Goal: Find contact information: Find contact information

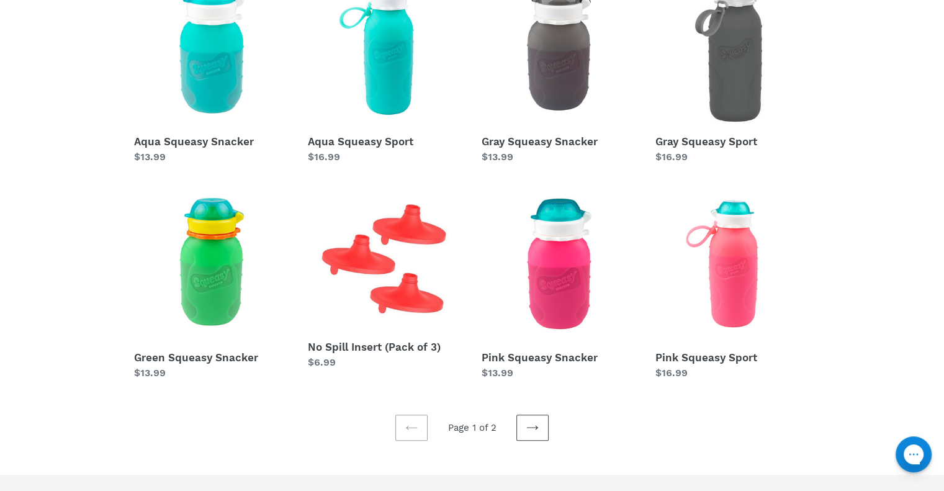
scroll to position [372, 0]
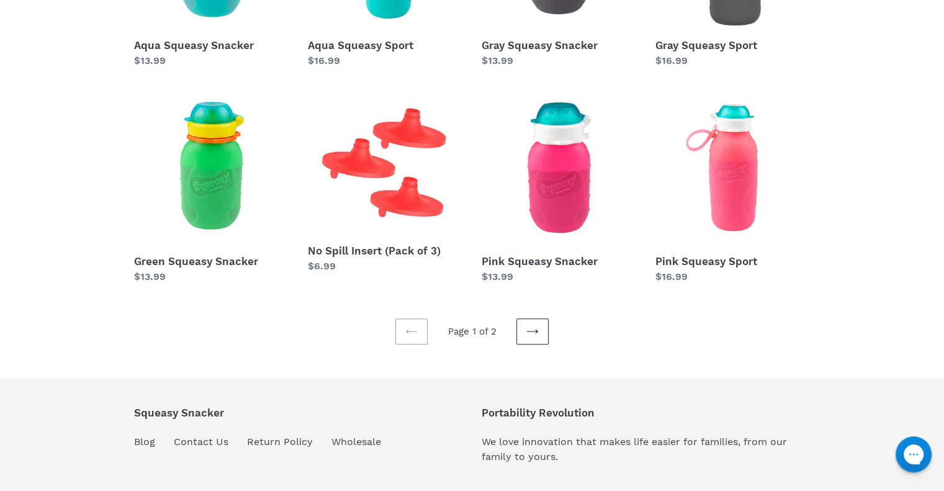
click at [534, 333] on icon at bounding box center [532, 331] width 12 height 12
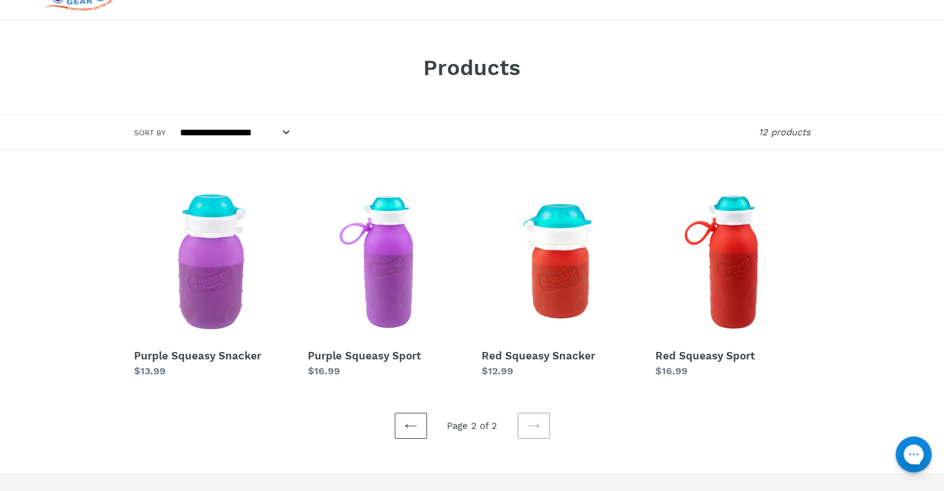
scroll to position [234, 0]
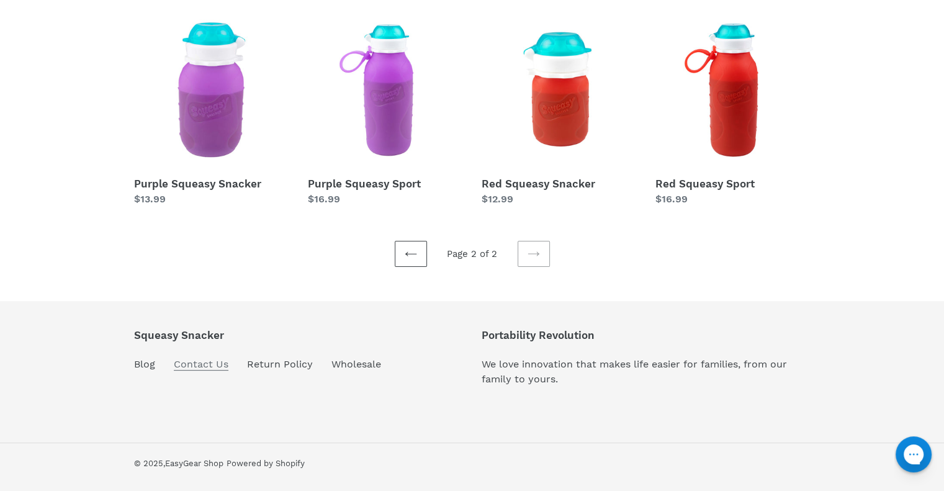
click at [207, 362] on link "Contact Us" at bounding box center [201, 364] width 55 height 12
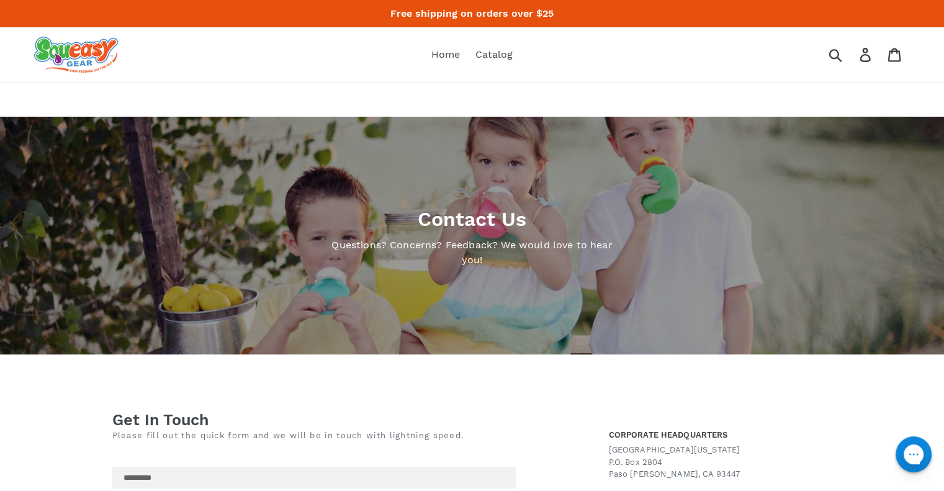
scroll to position [248, 0]
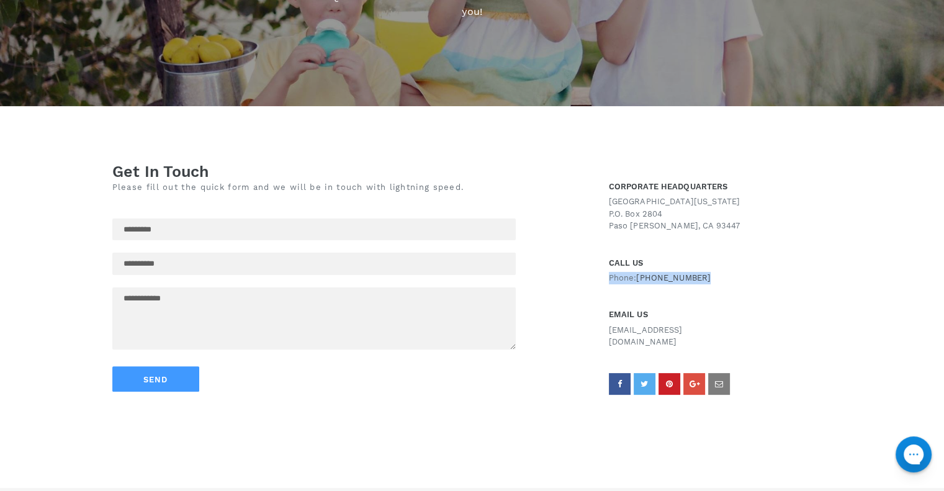
drag, startPoint x: 602, startPoint y: 277, endPoint x: 708, endPoint y: 272, distance: 105.6
click at [708, 272] on div "CORPORATE HEADQUARTERS [GEOGRAPHIC_DATA] [US_STATE] P.O. [GEOGRAPHIC_DATA][PERS…" at bounding box center [720, 287] width 248 height 251
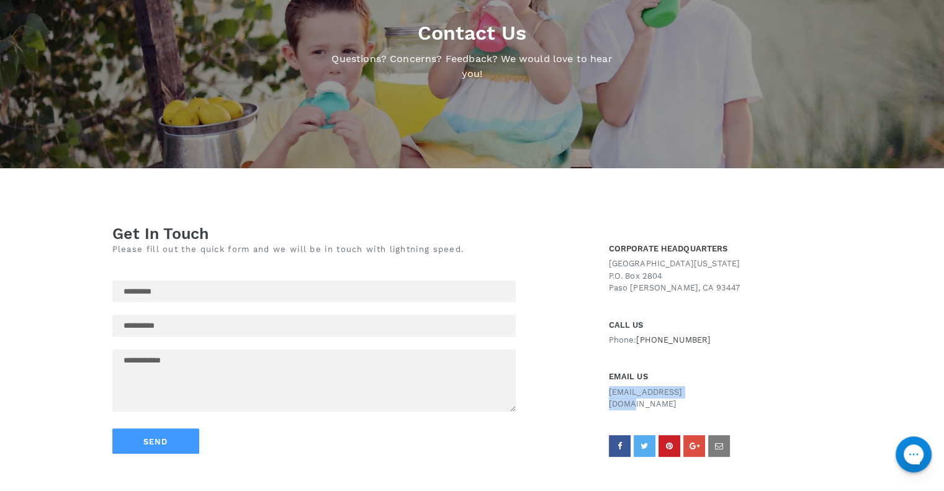
drag, startPoint x: 715, startPoint y: 393, endPoint x: 601, endPoint y: 396, distance: 114.2
click at [601, 396] on div "CORPORATE HEADQUARTERS [GEOGRAPHIC_DATA] [US_STATE] P.O. [GEOGRAPHIC_DATA][PERS…" at bounding box center [720, 349] width 248 height 251
copy p "[EMAIL_ADDRESS][DOMAIN_NAME]"
